Goal: Information Seeking & Learning: Learn about a topic

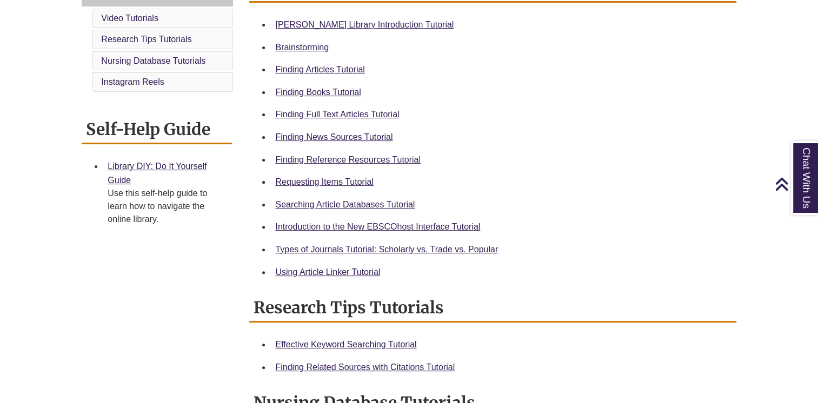
scroll to position [334, 0]
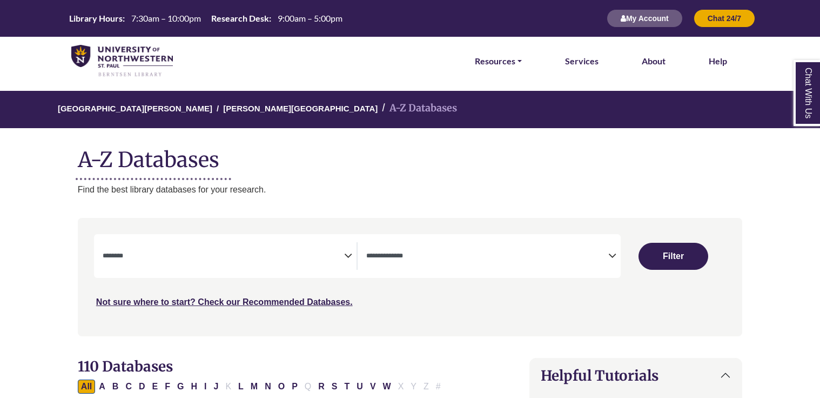
select select "Database Subject Filter"
select select "Database Types Filter"
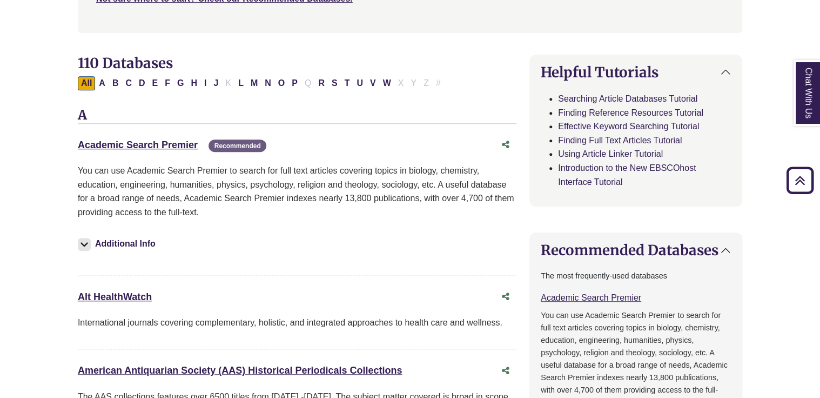
scroll to position [316, 0]
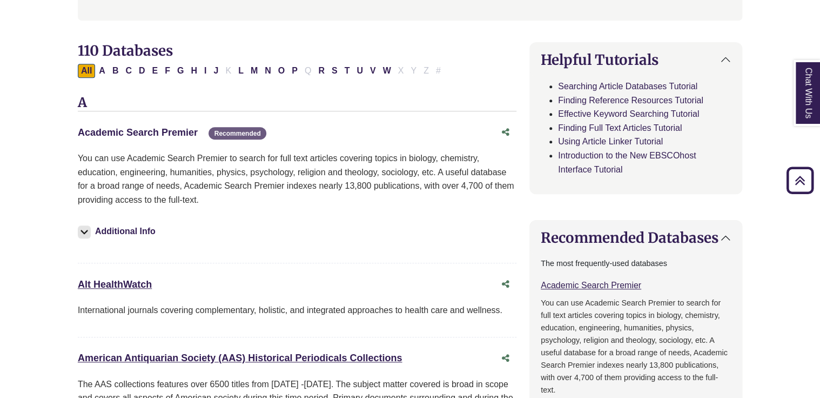
click at [147, 131] on link "Academic Search Premier This link opens in a new window" at bounding box center [138, 132] width 120 height 11
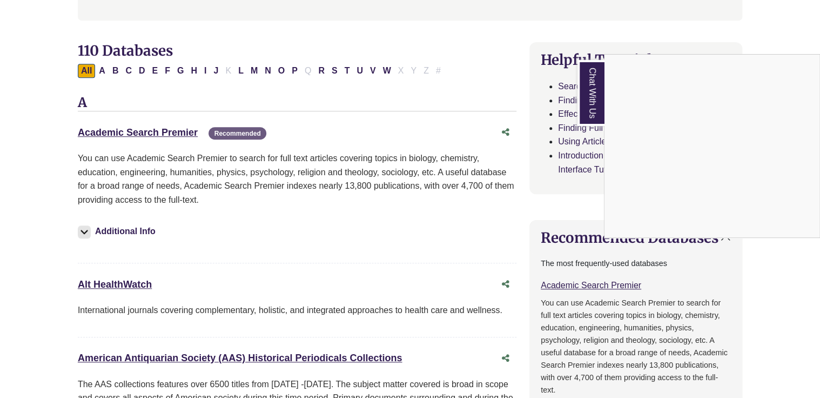
click at [152, 128] on div "Chat With Us" at bounding box center [410, 199] width 820 height 398
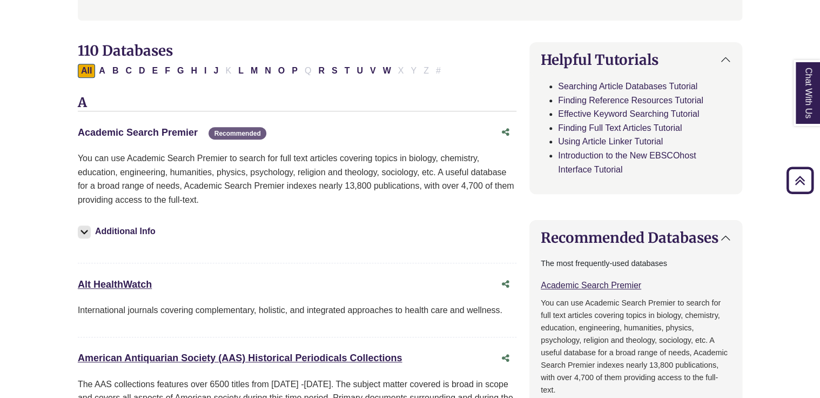
click at [151, 131] on link "Academic Search Premier This link opens in a new window" at bounding box center [138, 132] width 120 height 11
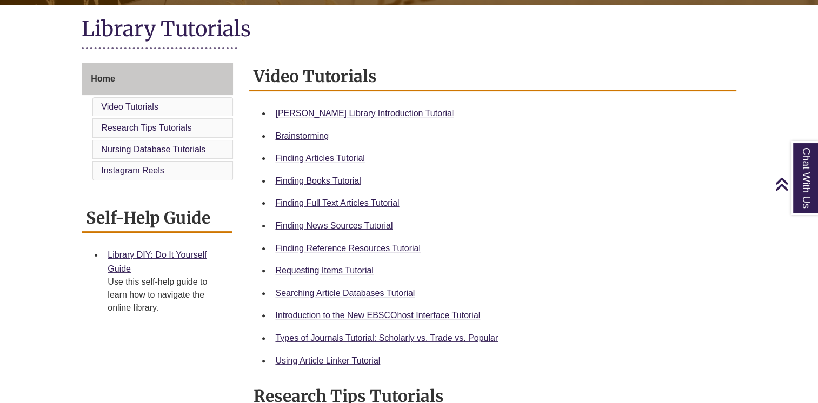
scroll to position [235, 0]
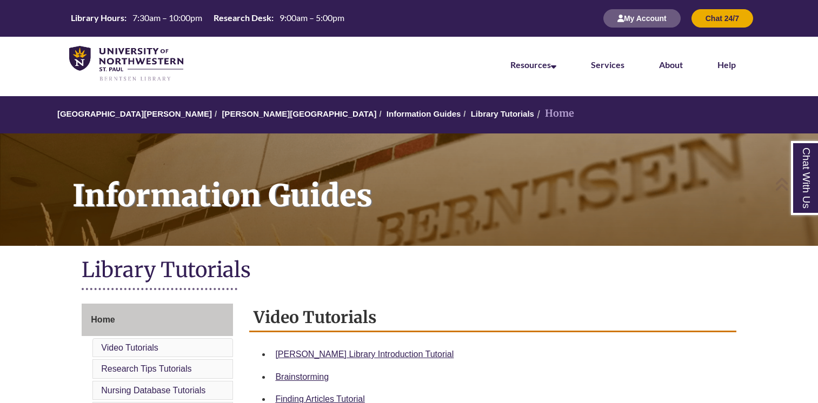
scroll to position [201, 0]
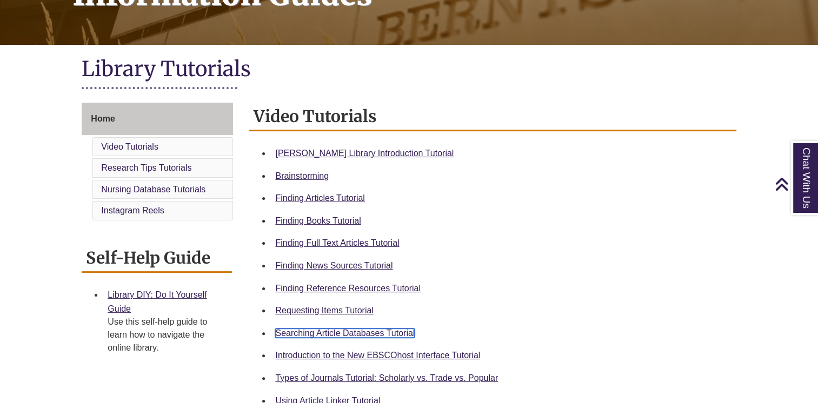
click at [344, 329] on link "Searching Article Databases Tutorial" at bounding box center [344, 333] width 139 height 9
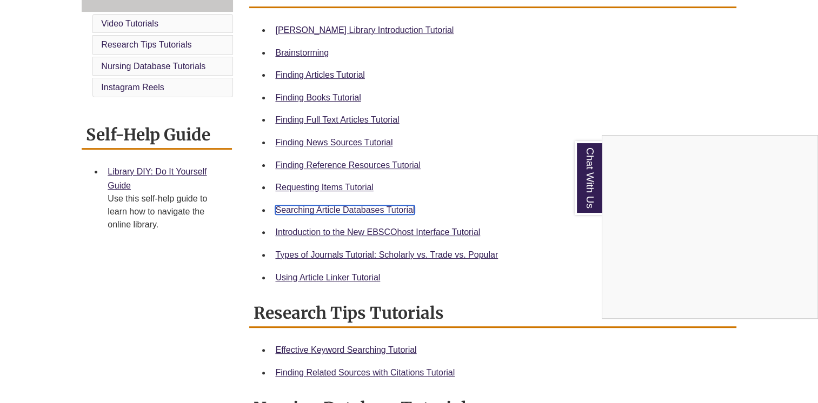
scroll to position [348, 0]
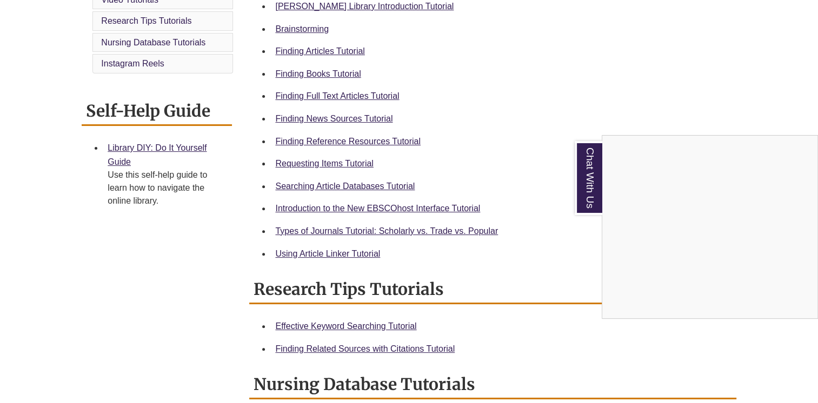
click at [351, 324] on div "Chat With Us" at bounding box center [409, 201] width 818 height 403
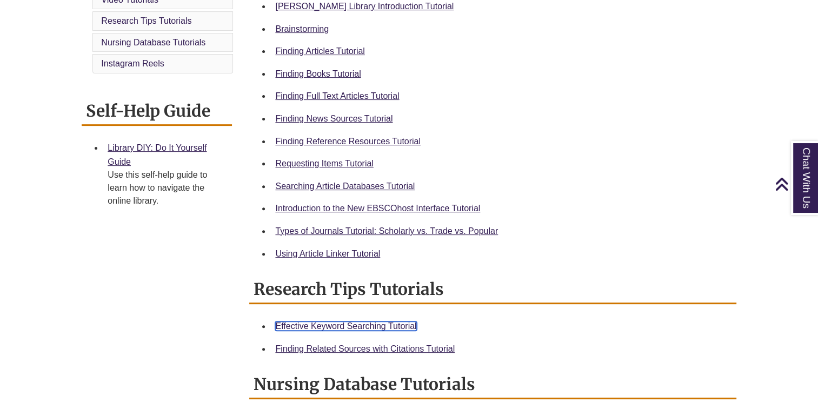
click at [351, 324] on link "Effective Keyword Searching Tutorial" at bounding box center [345, 326] width 141 height 9
